Goal: Task Accomplishment & Management: Manage account settings

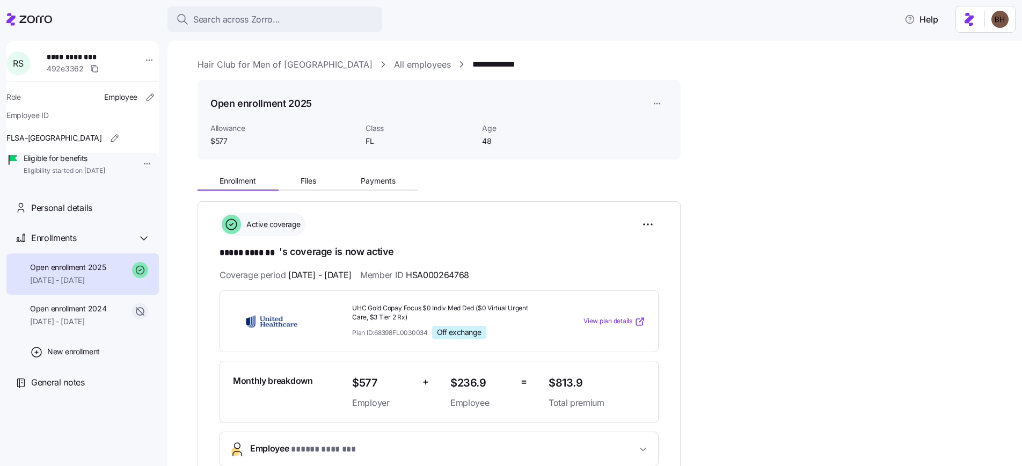
click at [224, 19] on span "Search across Zorro..." at bounding box center [236, 19] width 87 height 13
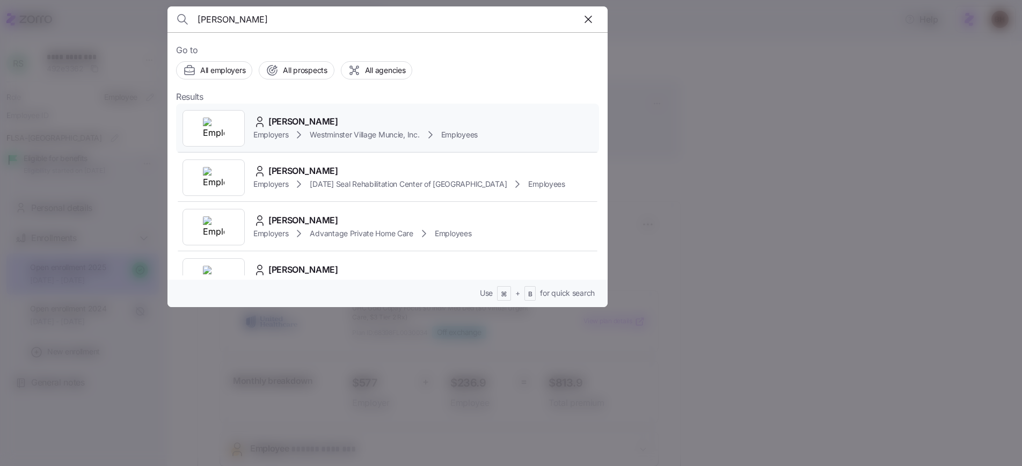
type input "[PERSON_NAME]"
click at [335, 123] on div "[PERSON_NAME]" at bounding box center [365, 121] width 224 height 13
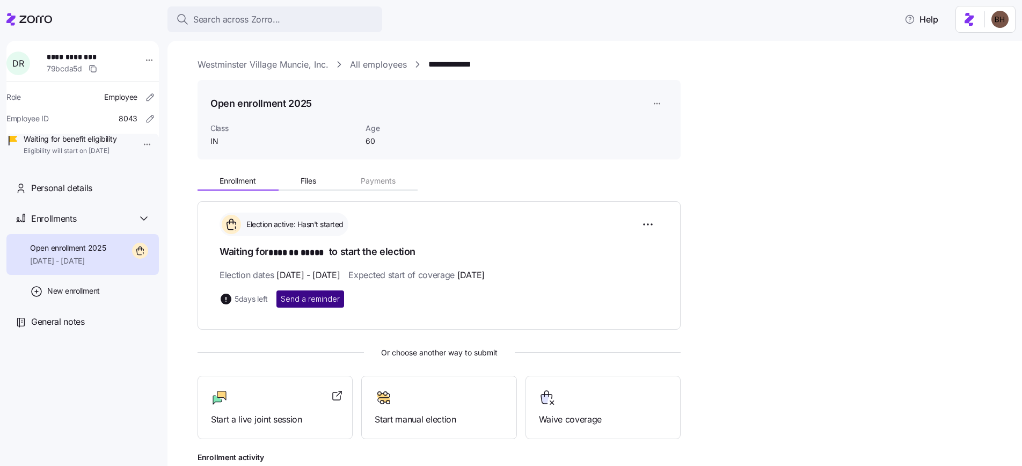
click at [329, 299] on span "Send a reminder" at bounding box center [310, 299] width 59 height 11
click at [260, 24] on span "Search across Zorro..." at bounding box center [236, 19] width 87 height 13
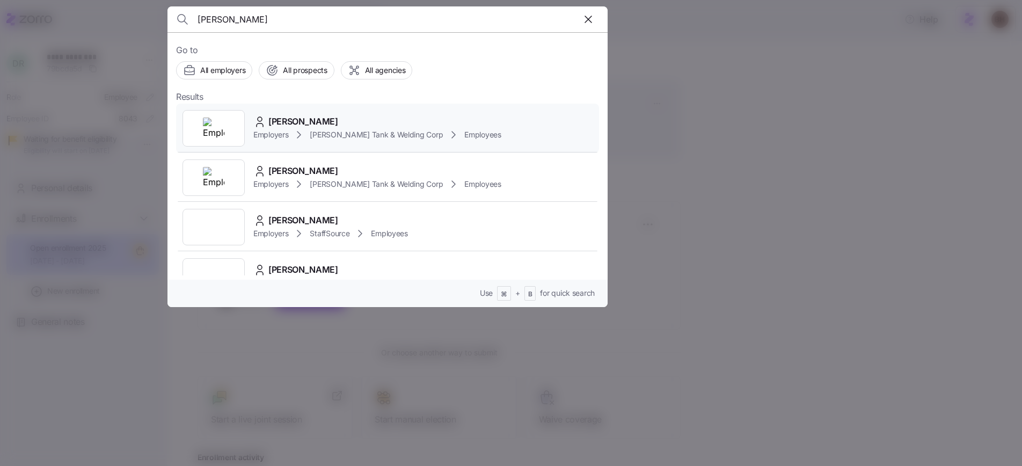
type input "[PERSON_NAME]"
click at [327, 123] on span "[PERSON_NAME]" at bounding box center [303, 121] width 70 height 13
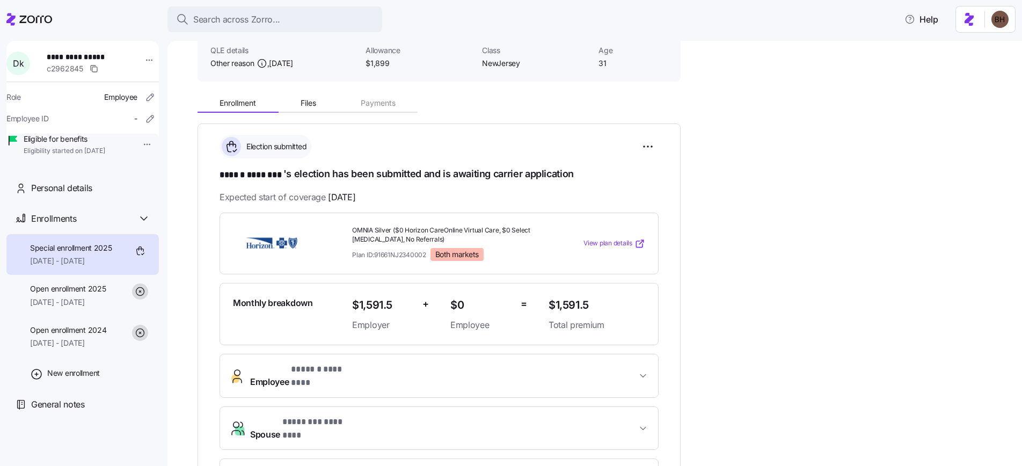
scroll to position [79, 0]
click at [106, 308] on span "[DATE] - [DATE]" at bounding box center [68, 302] width 76 height 11
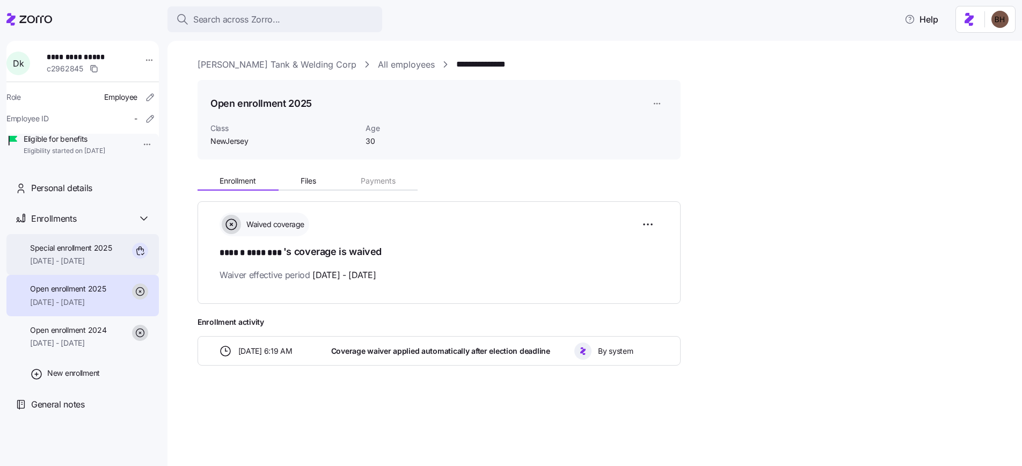
click at [109, 266] on span "[DATE] - [DATE]" at bounding box center [71, 260] width 82 height 11
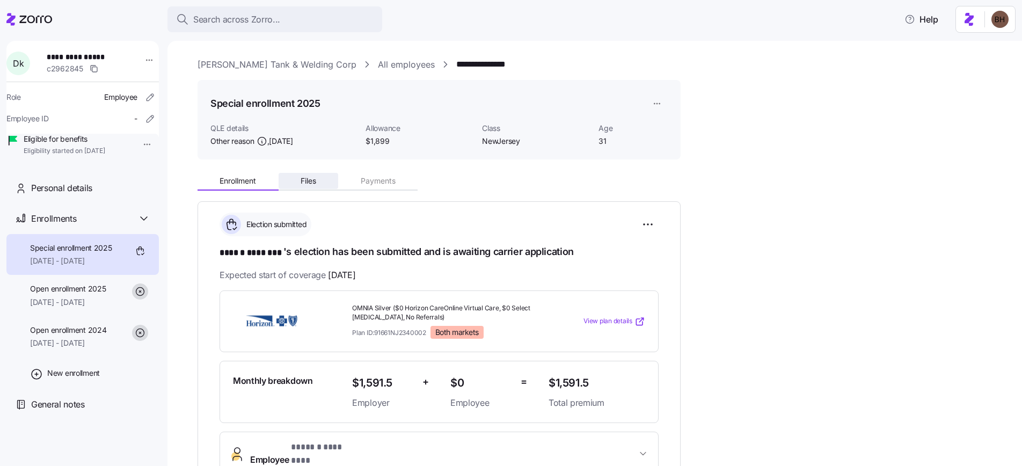
click at [295, 182] on button "Files" at bounding box center [309, 181] width 60 height 16
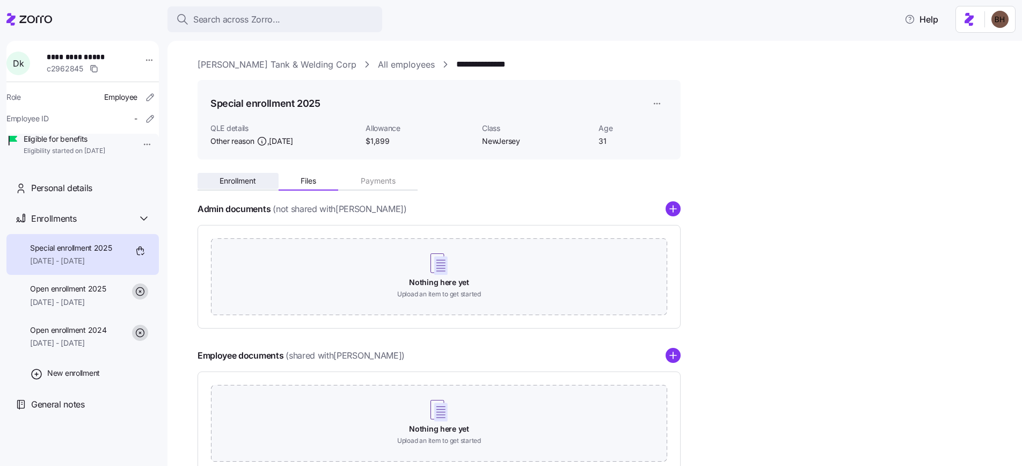
click at [247, 185] on span "Enrollment" at bounding box center [238, 181] width 36 height 8
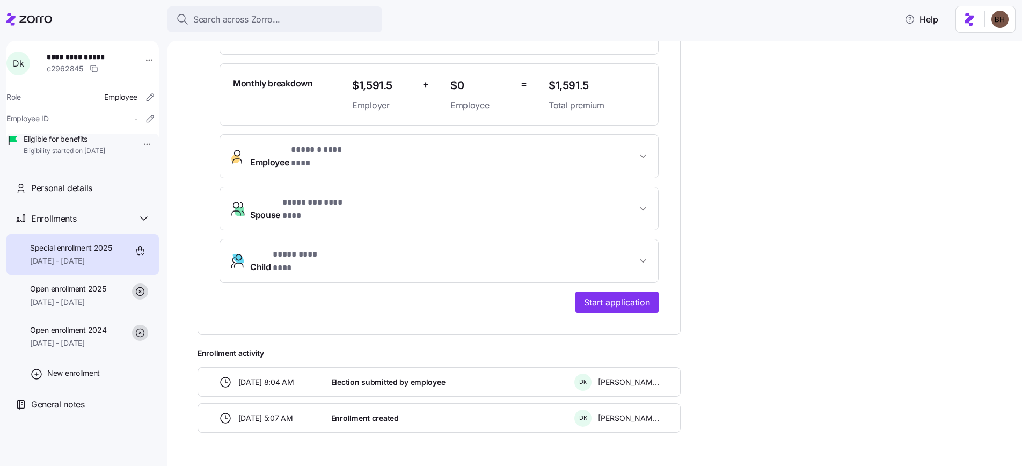
scroll to position [302, 0]
